Goal: Check status: Check status

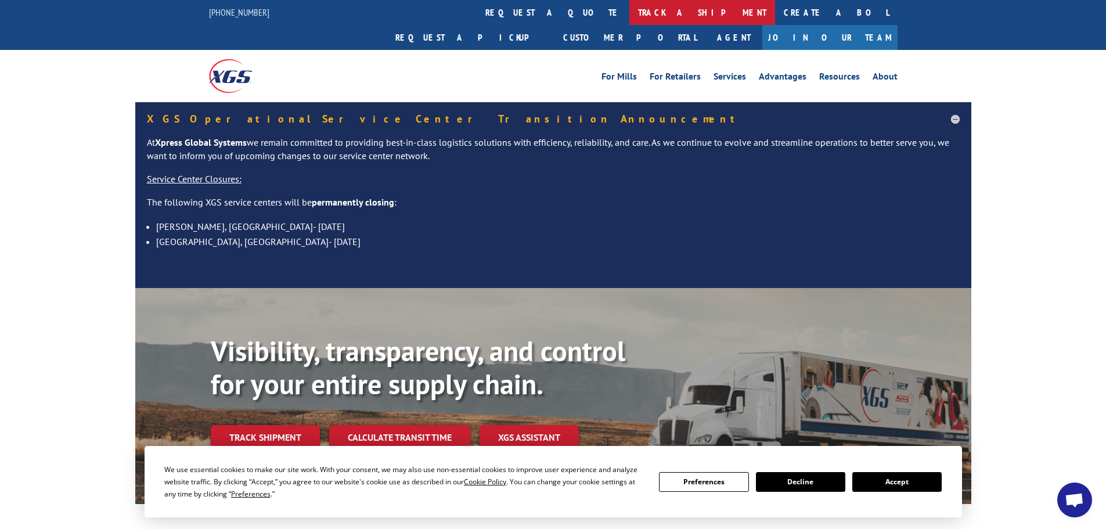
click at [629, 18] on link "track a shipment" at bounding box center [702, 12] width 146 height 25
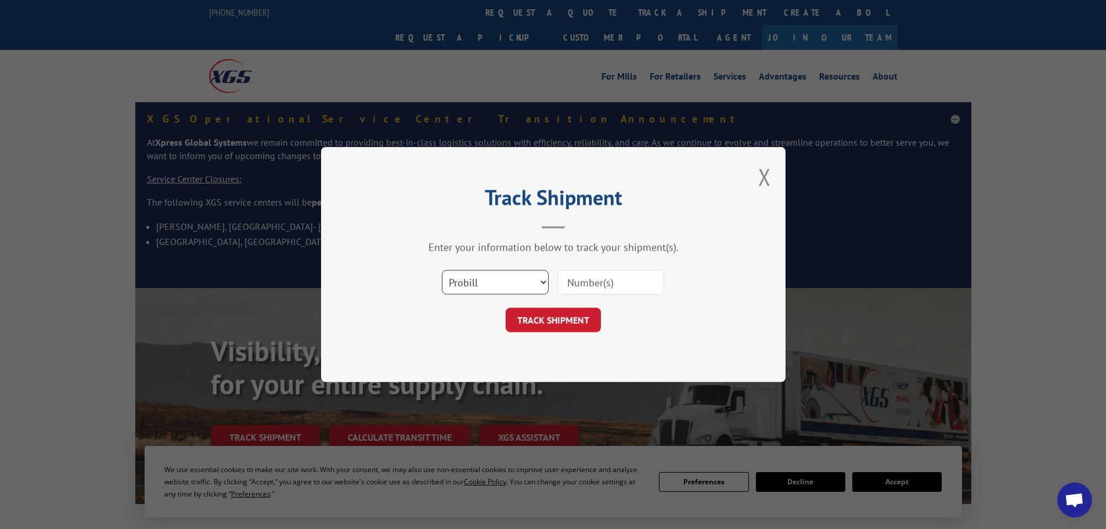
click at [496, 273] on select "Select category... Probill BOL PO" at bounding box center [495, 282] width 107 height 24
select select "bol"
click at [442, 270] on select "Select category... Probill BOL PO" at bounding box center [495, 282] width 107 height 24
click at [571, 281] on input at bounding box center [610, 282] width 107 height 24
paste input "6002750"
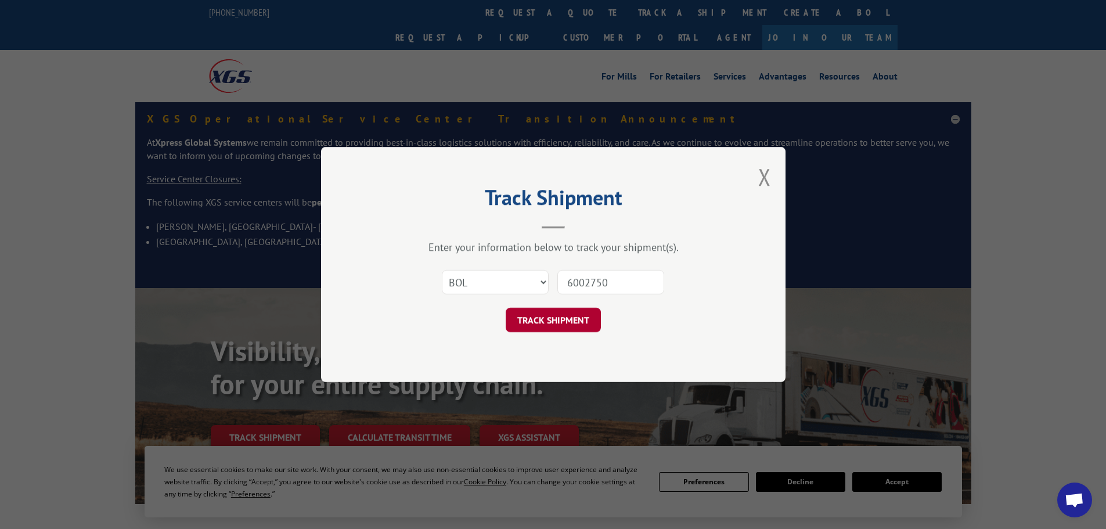
type input "6002750"
click at [575, 325] on button "TRACK SHIPMENT" at bounding box center [553, 320] width 95 height 24
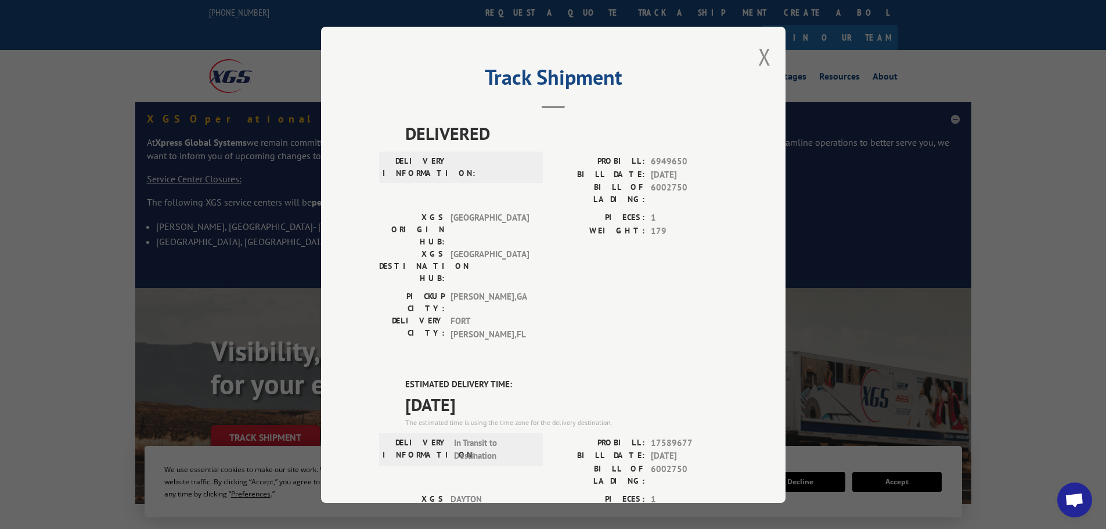
scroll to position [174, 0]
